Goal: Task Accomplishment & Management: Manage account settings

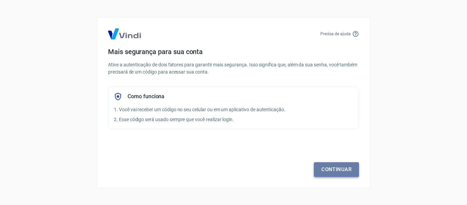
click at [330, 170] on link "Continuar" at bounding box center [336, 169] width 45 height 14
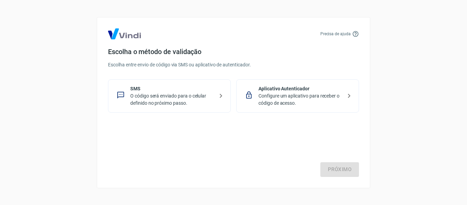
click at [173, 98] on p "O código será enviado para o celular definido no próximo passo." at bounding box center [172, 99] width 84 height 14
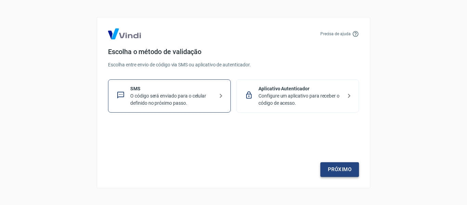
click at [325, 170] on link "Próximo" at bounding box center [339, 169] width 39 height 14
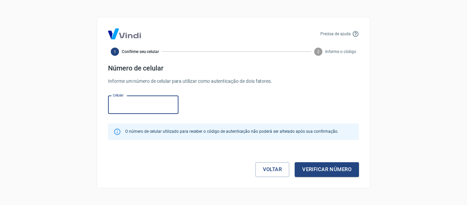
click at [136, 108] on input "Celular" at bounding box center [143, 105] width 70 height 18
type input "[PHONE_NUMBER]"
click at [321, 168] on button "Verificar número" at bounding box center [327, 169] width 64 height 14
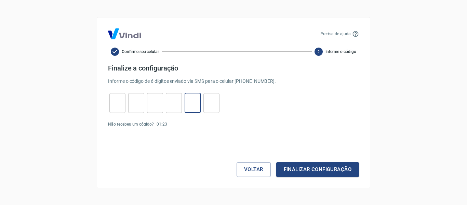
drag, startPoint x: 198, startPoint y: 103, endPoint x: 117, endPoint y: 103, distance: 81.7
click at [117, 103] on input "tel" at bounding box center [117, 102] width 16 height 15
type input "9"
type input "3"
type input "2"
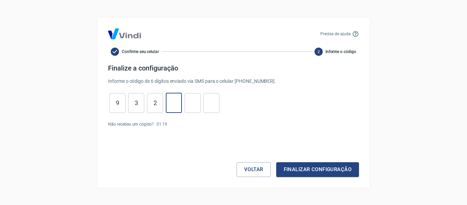
type input "5"
type input "1"
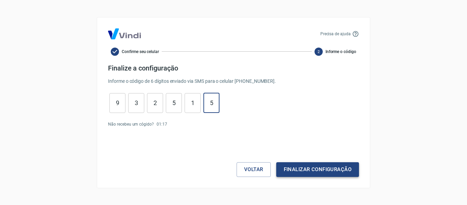
type input "5"
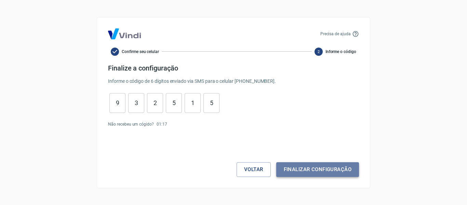
click at [328, 167] on button "Finalizar configuração" at bounding box center [317, 169] width 83 height 14
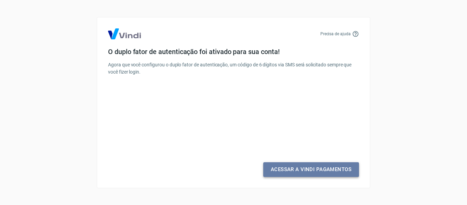
click at [328, 167] on link "Acessar a Vindi Pagamentos" at bounding box center [311, 169] width 96 height 14
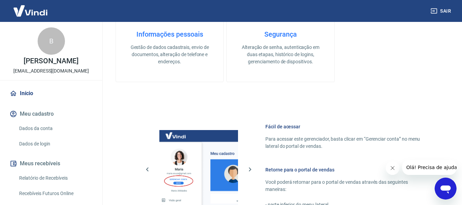
scroll to position [376, 0]
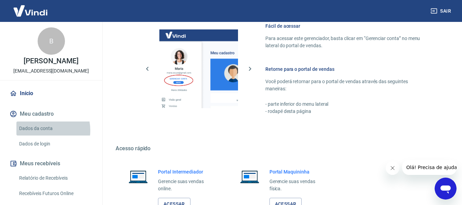
click at [41, 135] on link "Dados da conta" at bounding box center [55, 128] width 78 height 14
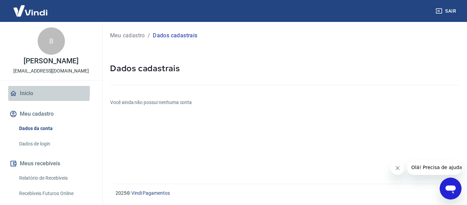
click at [21, 99] on link "Início" at bounding box center [51, 93] width 86 height 15
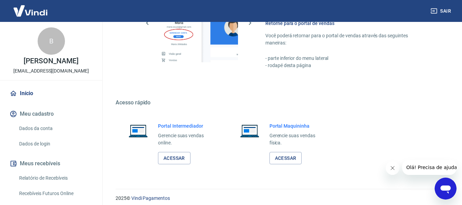
scroll to position [427, 0]
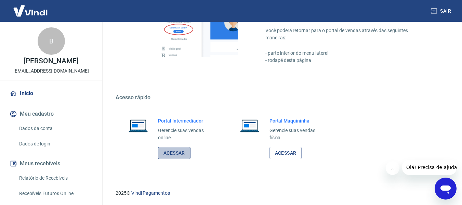
click at [179, 154] on link "Acessar" at bounding box center [174, 153] width 32 height 13
